Goal: Task Accomplishment & Management: Manage account settings

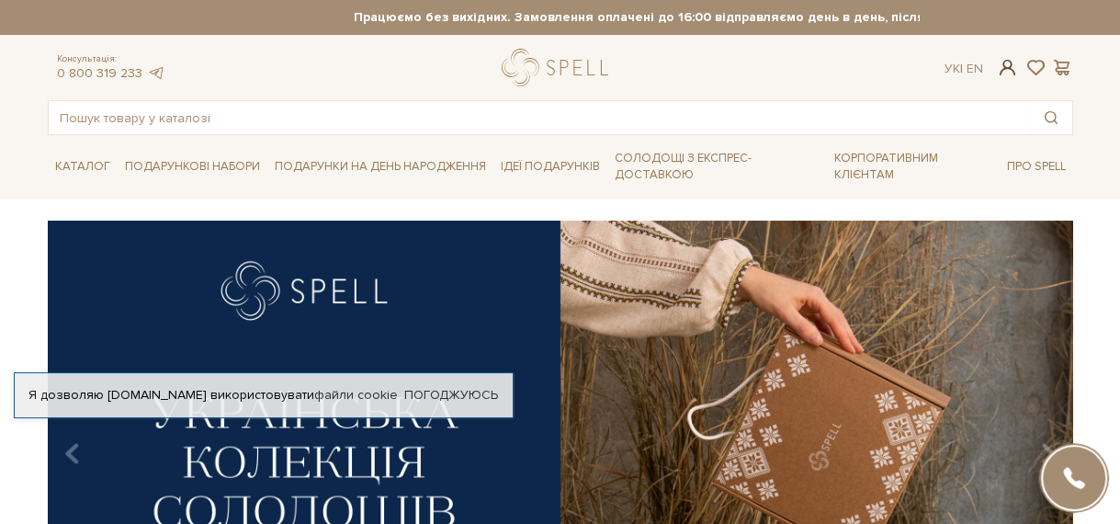
type input "[EMAIL_ADDRESS][DOMAIN_NAME]"
click at [1009, 72] on span at bounding box center [1007, 67] width 22 height 19
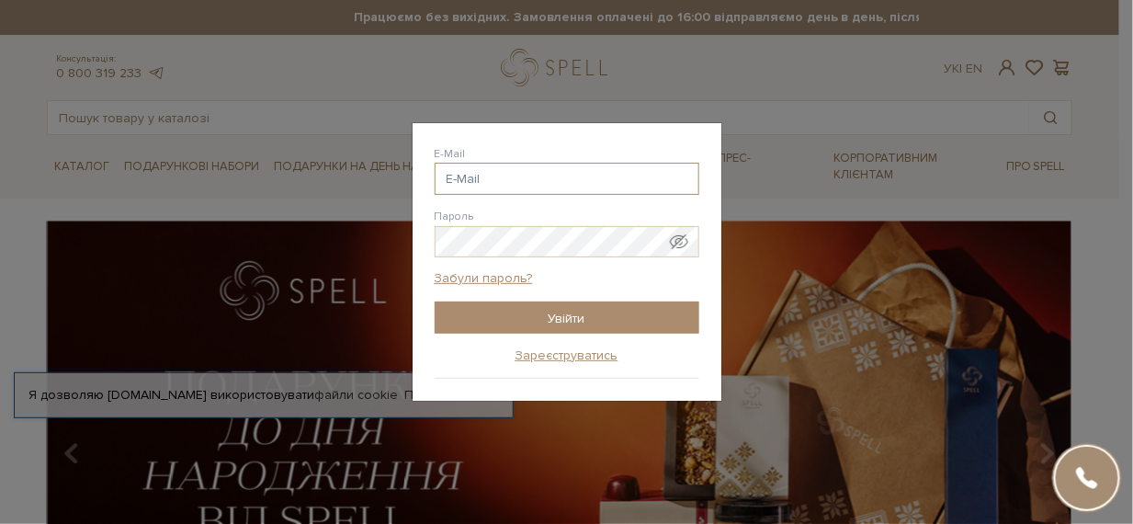
click at [579, 178] on input "E-Mail" at bounding box center [566, 179] width 265 height 32
type input "[EMAIL_ADDRESS][DOMAIN_NAME]"
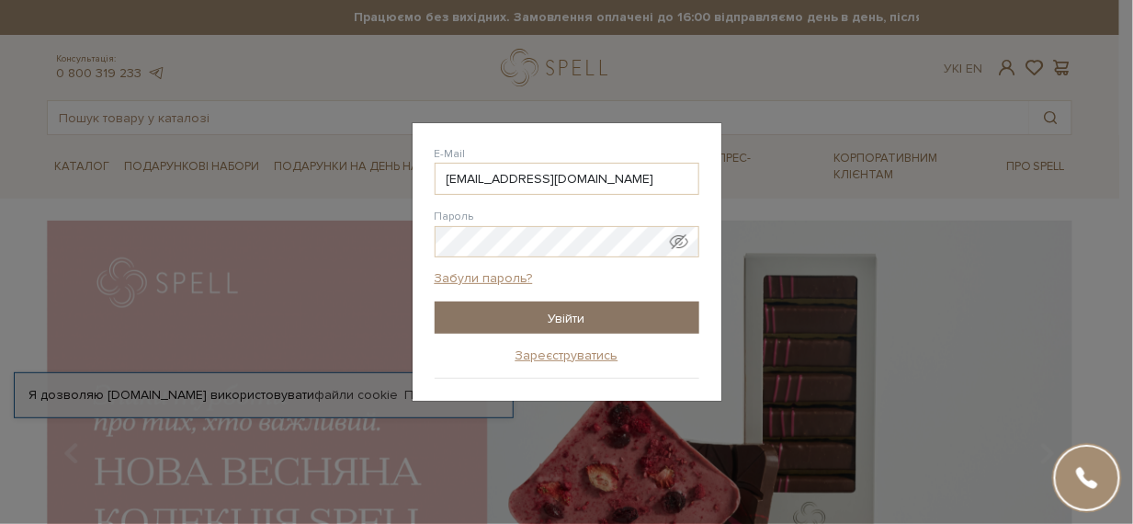
click at [544, 316] on input "Увійти" at bounding box center [566, 317] width 265 height 32
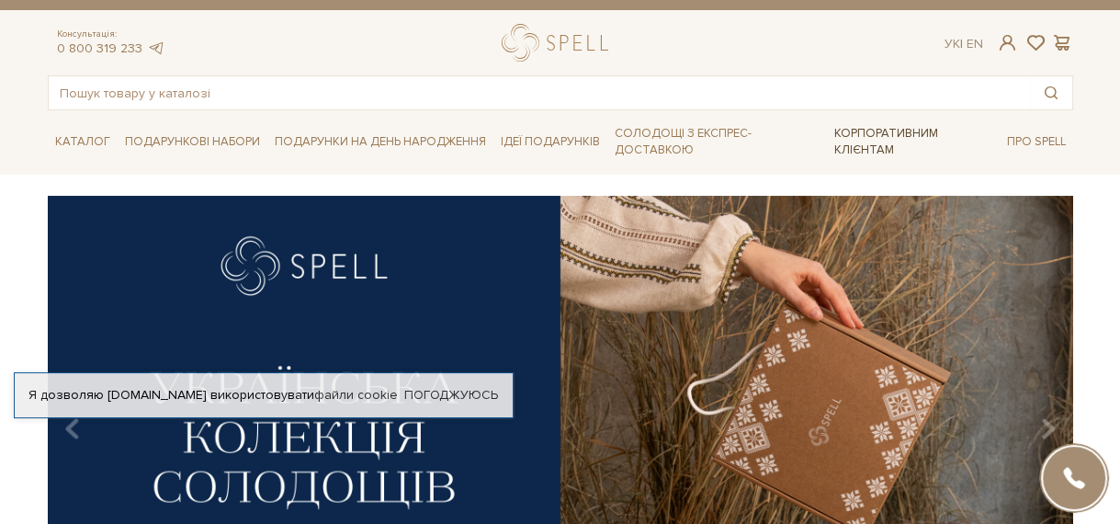
scroll to position [459, 0]
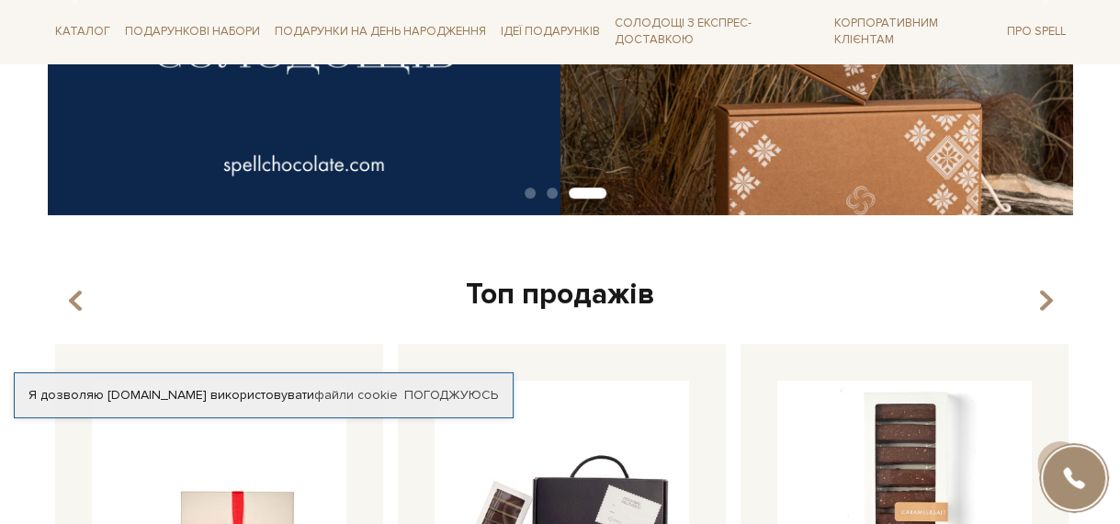
drag, startPoint x: 331, startPoint y: 309, endPoint x: 331, endPoint y: 360, distance: 51.4
click at [332, 309] on div "Топ продажів" at bounding box center [560, 295] width 1025 height 39
click at [325, 387] on link "файли cookie" at bounding box center [356, 395] width 84 height 16
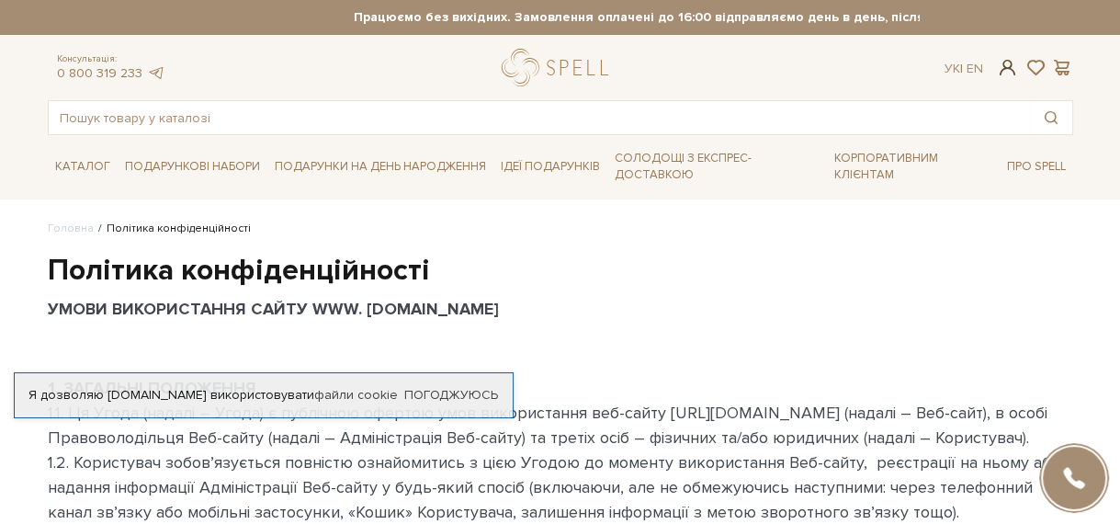
click at [1009, 68] on span at bounding box center [1007, 67] width 22 height 19
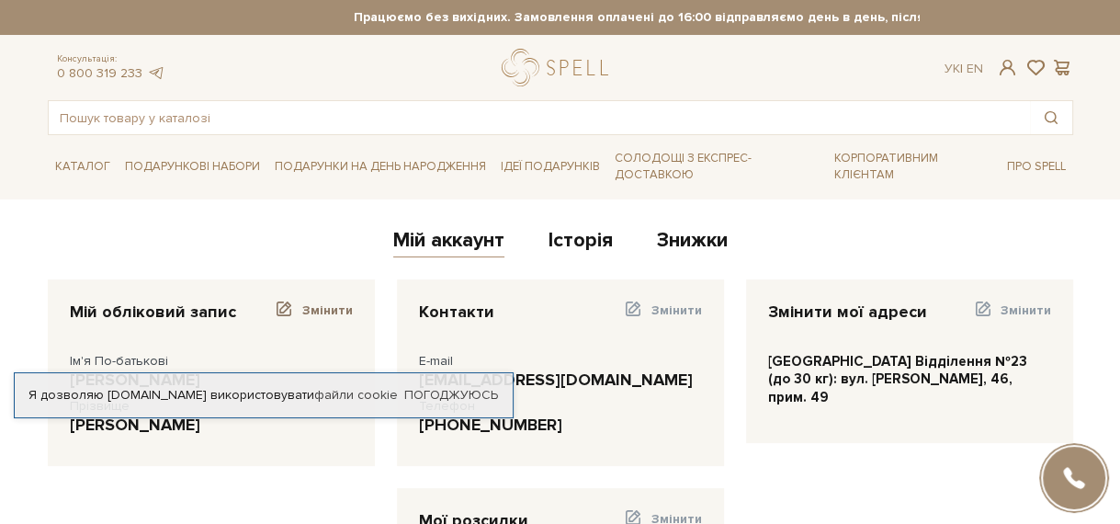
click at [311, 308] on span "Змінити" at bounding box center [327, 310] width 51 height 16
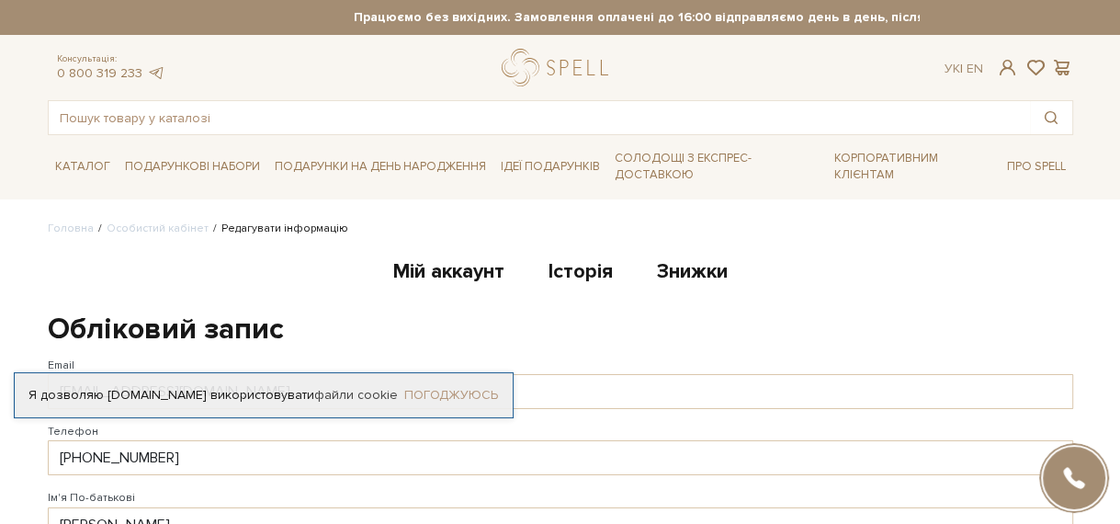
click at [431, 387] on link "Погоджуюсь" at bounding box center [451, 395] width 94 height 17
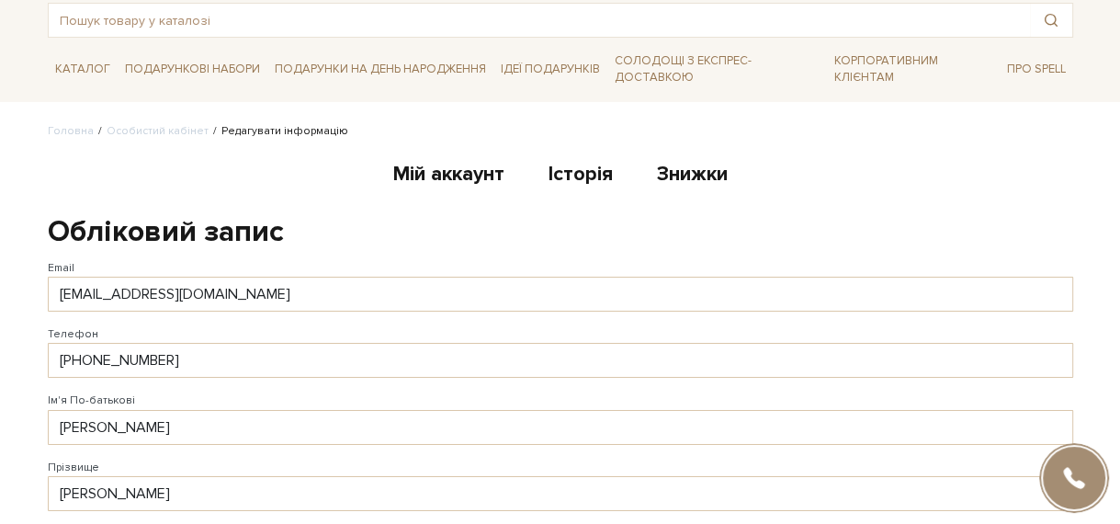
scroll to position [275, 0]
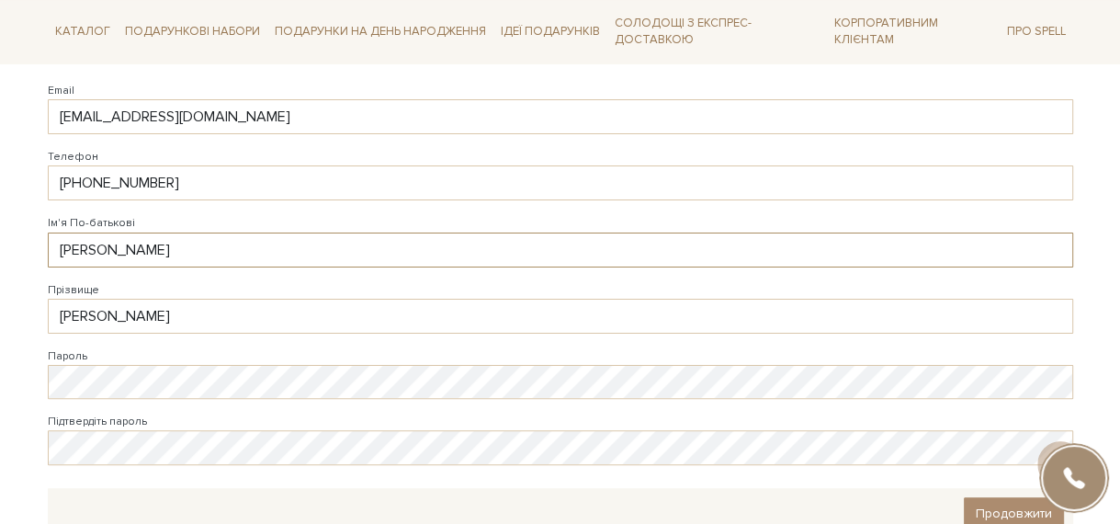
click at [60, 251] on input "Раїса" at bounding box center [560, 249] width 1025 height 35
type input "Іванова Раїса"
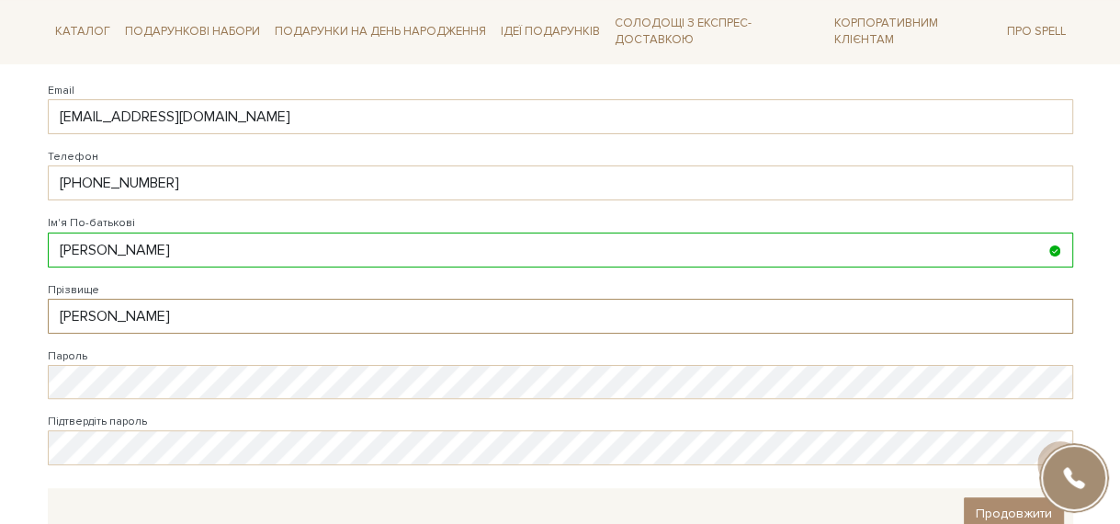
drag, startPoint x: 129, startPoint y: 315, endPoint x: 31, endPoint y: 326, distance: 98.0
click at [31, 326] on body "Подарункові набори SALE Корпоративним клієнтам Доставка і оплата Консультація: …" at bounding box center [560, 272] width 1120 height 1095
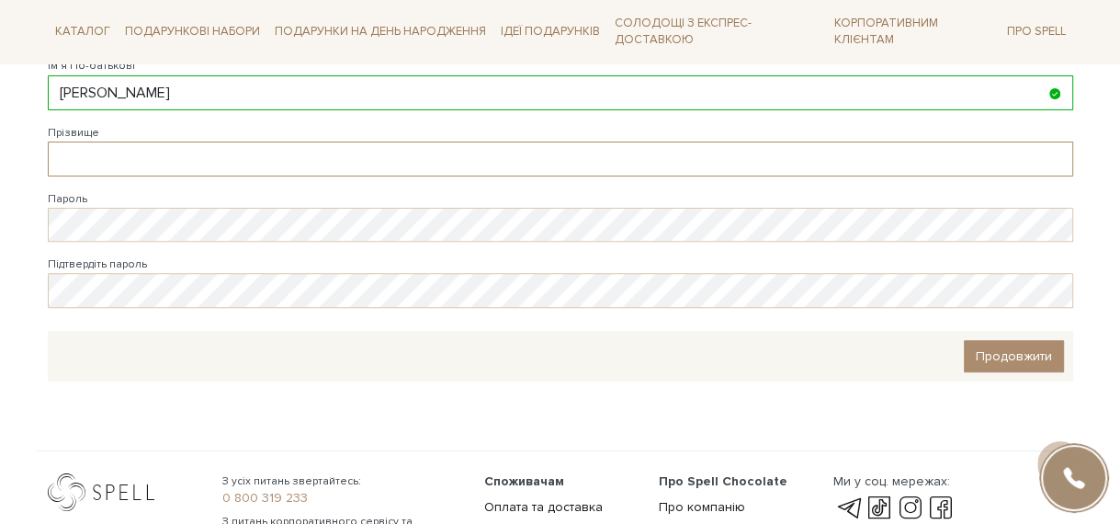
scroll to position [459, 0]
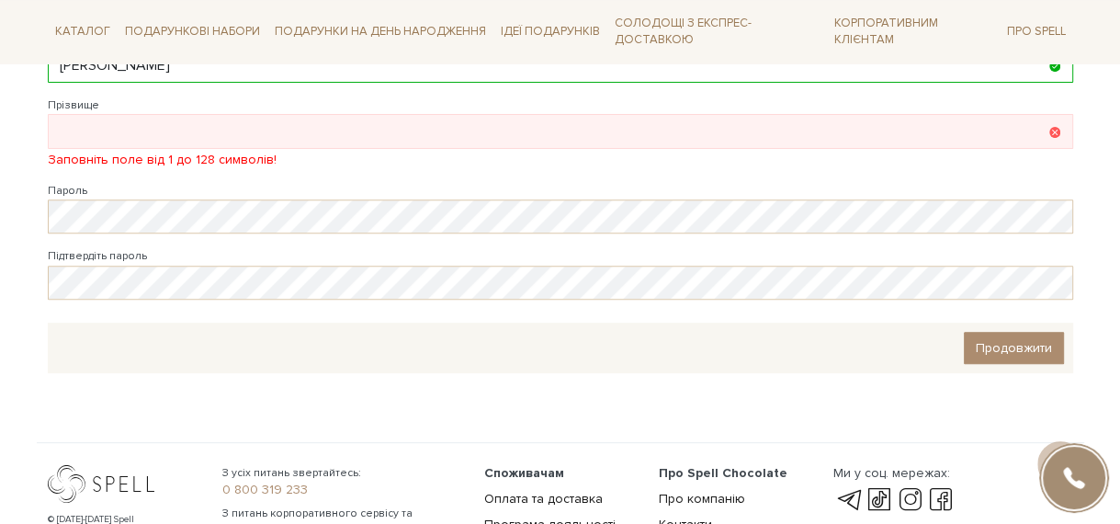
drag, startPoint x: 1009, startPoint y: 329, endPoint x: 67, endPoint y: 315, distance: 941.6
click at [16, 470] on body "Подарункові набори SALE Корпоративним клієнтам Доставка і оплата Консультація: …" at bounding box center [560, 98] width 1120 height 1114
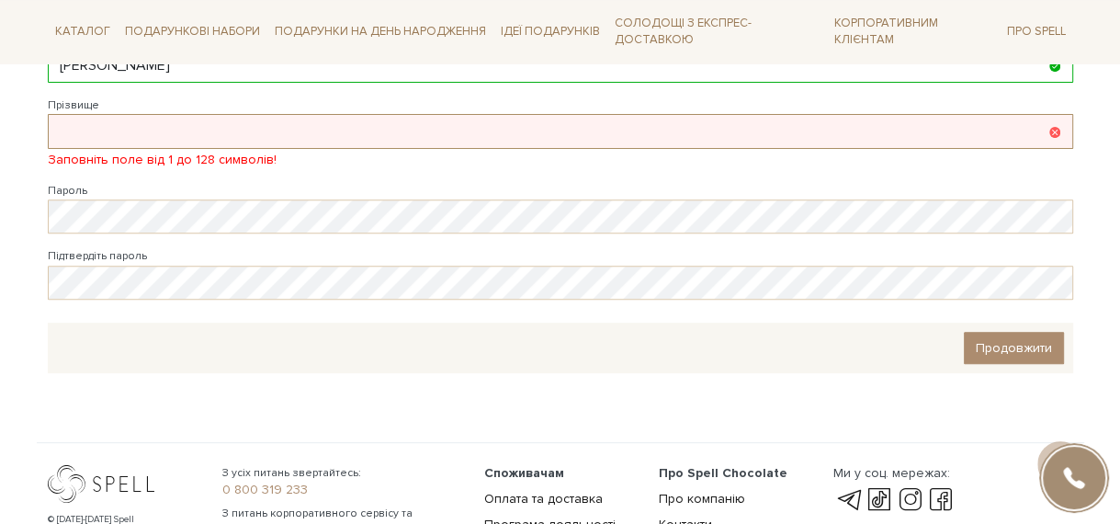
click at [137, 130] on input "Прізвище" at bounding box center [560, 131] width 1025 height 35
type input "Василівна"
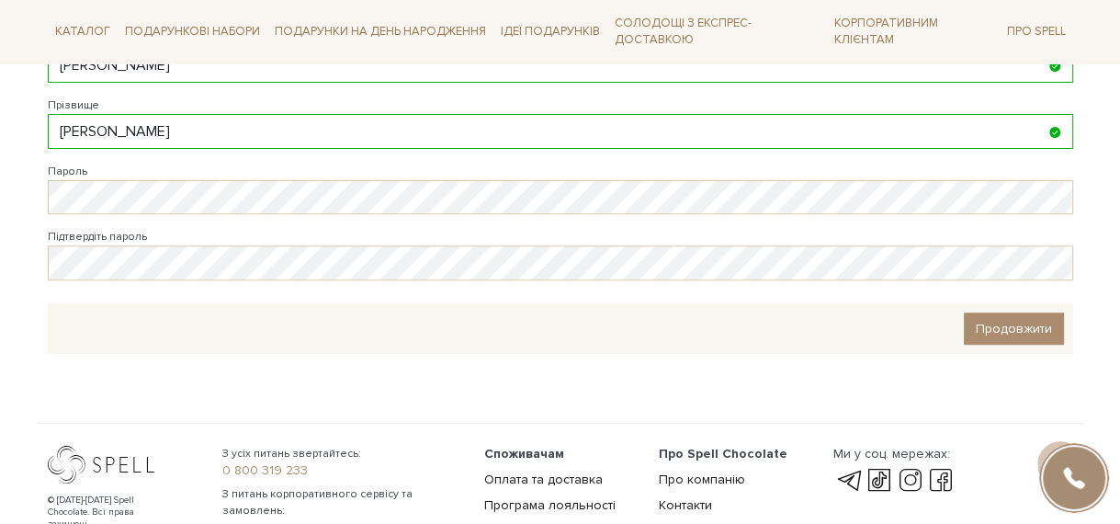
click at [1009, 344] on div "Продовжити" at bounding box center [560, 328] width 1025 height 51
click at [986, 329] on span "Продовжити" at bounding box center [1013, 329] width 76 height 16
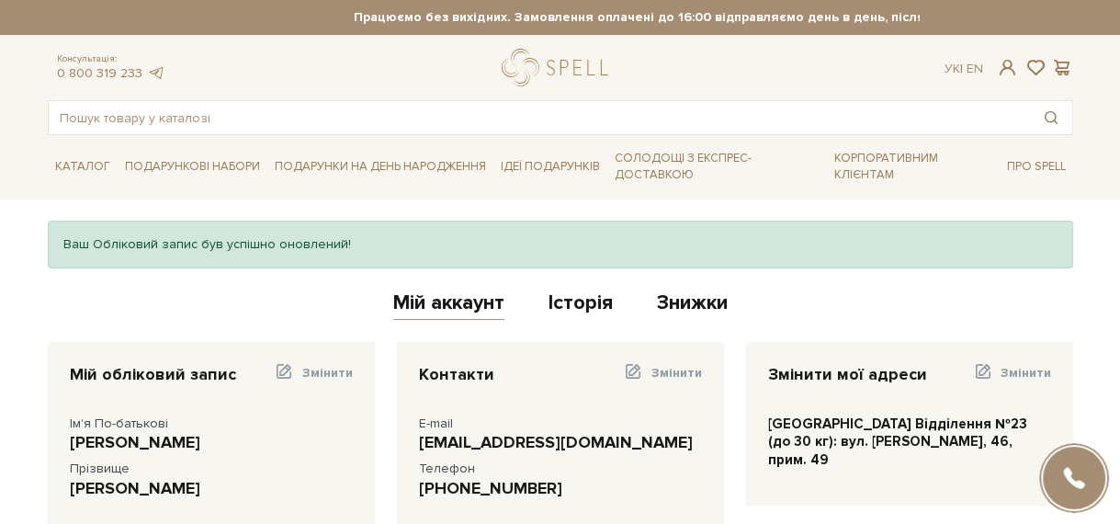
scroll to position [275, 0]
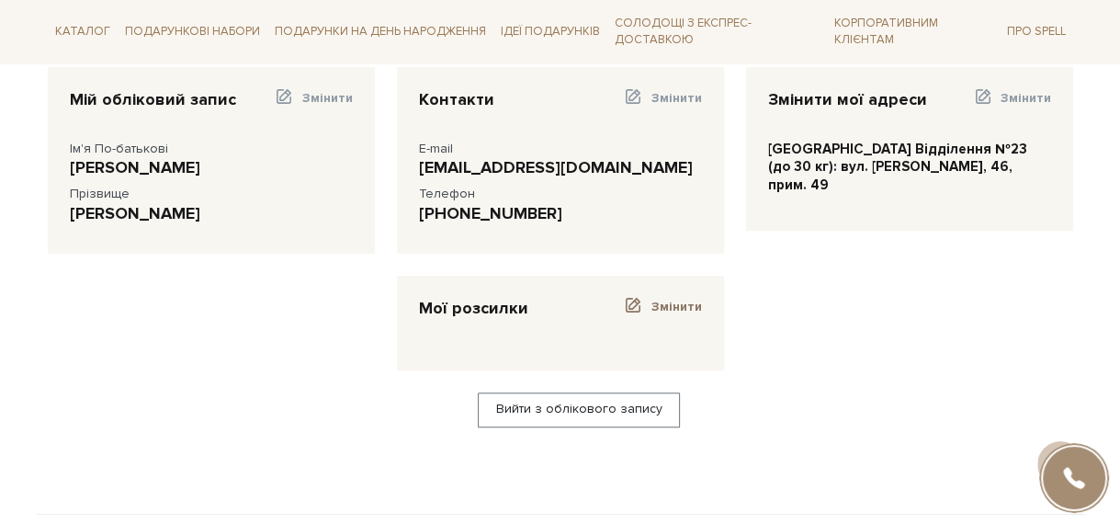
click at [665, 305] on span "Змінити" at bounding box center [676, 307] width 51 height 16
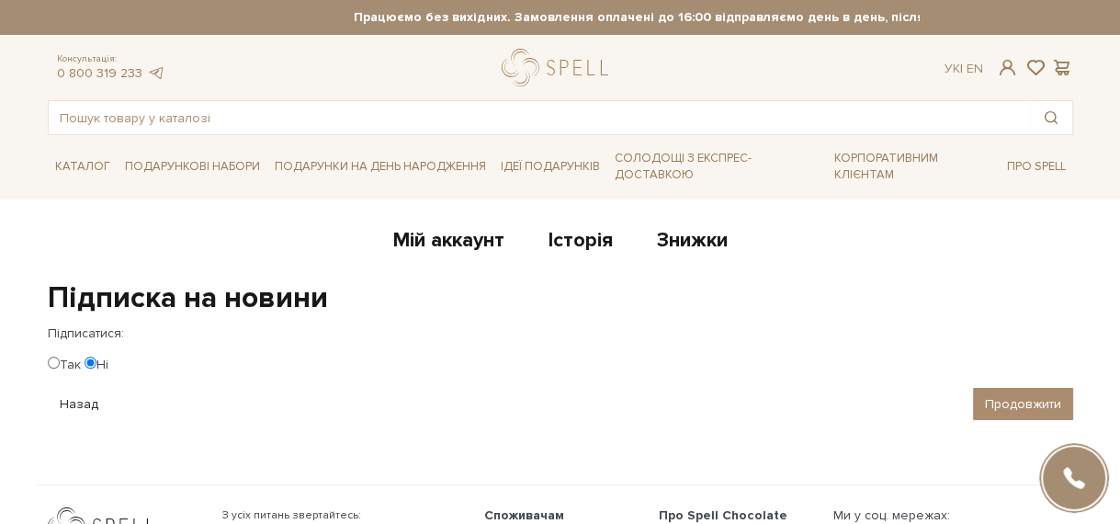
scroll to position [264, 0]
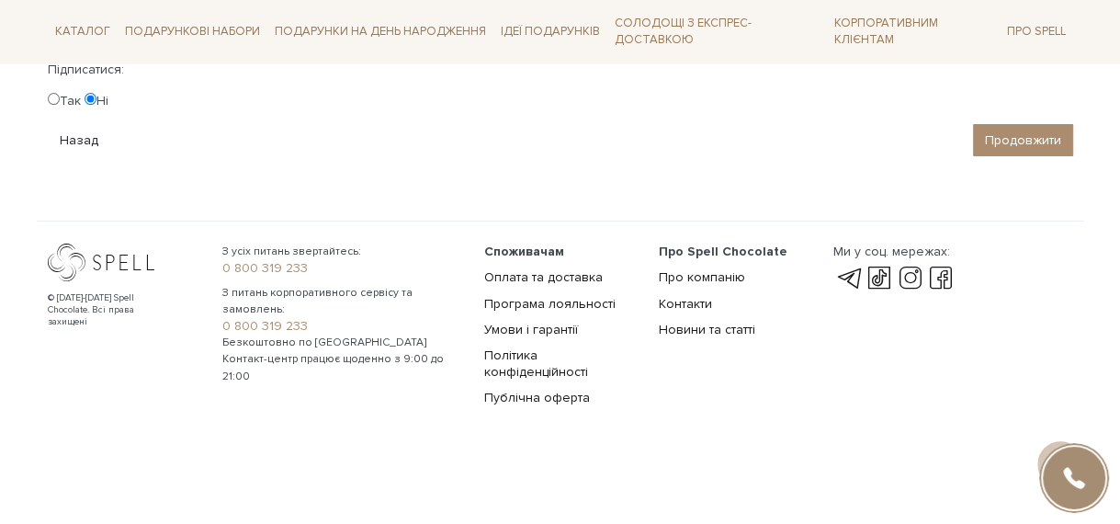
drag, startPoint x: 52, startPoint y: 96, endPoint x: 36, endPoint y: 121, distance: 29.8
click at [50, 99] on input "Так" at bounding box center [54, 99] width 12 height 12
radio input "true"
click at [1010, 128] on input "Продовжити" at bounding box center [1023, 140] width 100 height 32
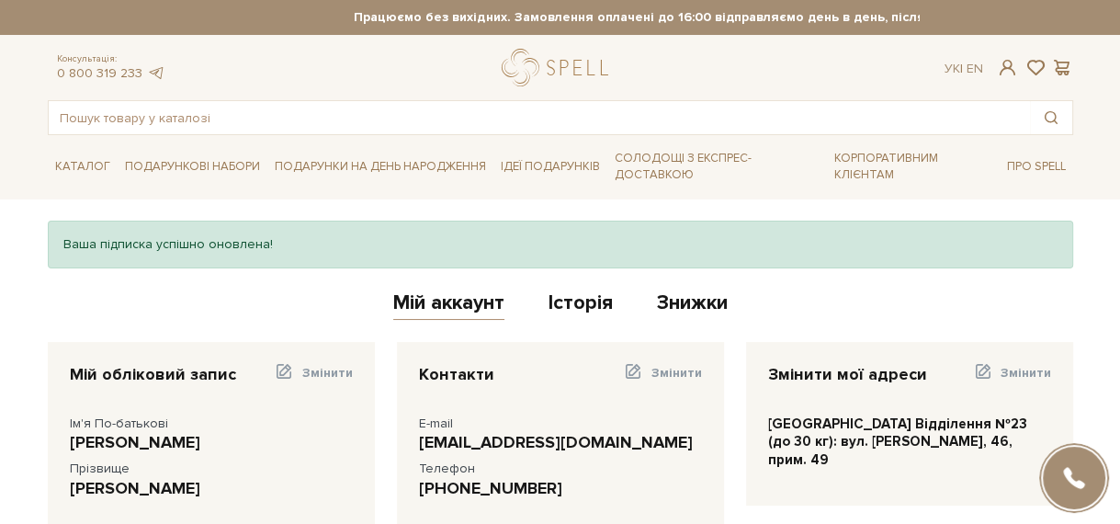
click at [981, 193] on body "Подарункові набори SALE Корпоративним клієнтам Доставка і оплата Консультація: …" at bounding box center [560, 501] width 1120 height 1002
